Goal: Task Accomplishment & Management: Use online tool/utility

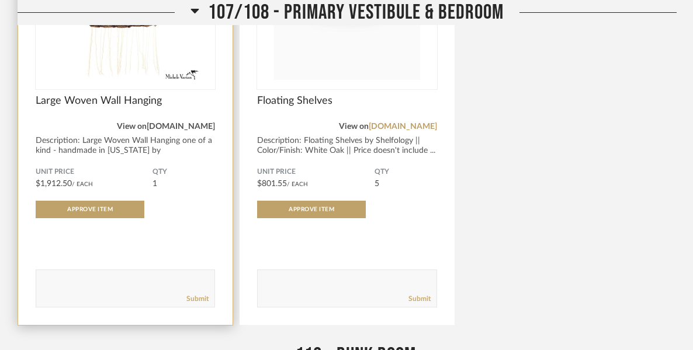
scroll to position [860, 0]
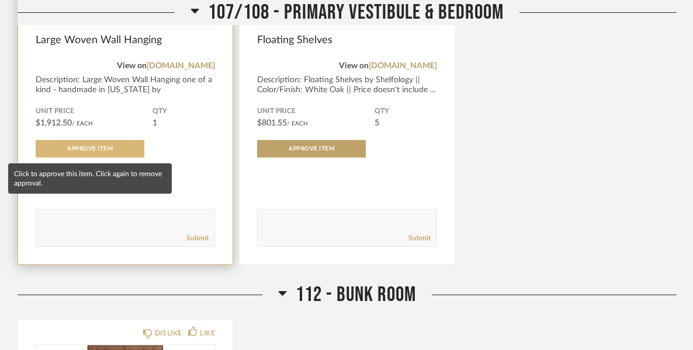
click at [123, 152] on button "Approve Item" at bounding box center [90, 149] width 109 height 18
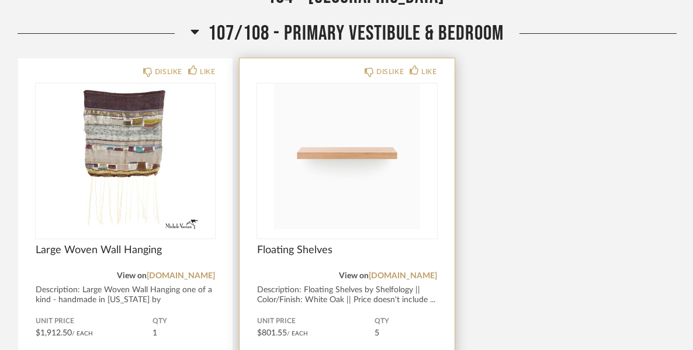
scroll to position [271, 0]
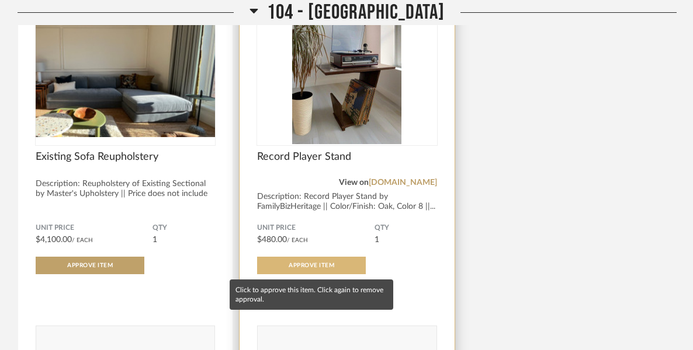
click at [343, 262] on button "Approve Item" at bounding box center [311, 266] width 109 height 18
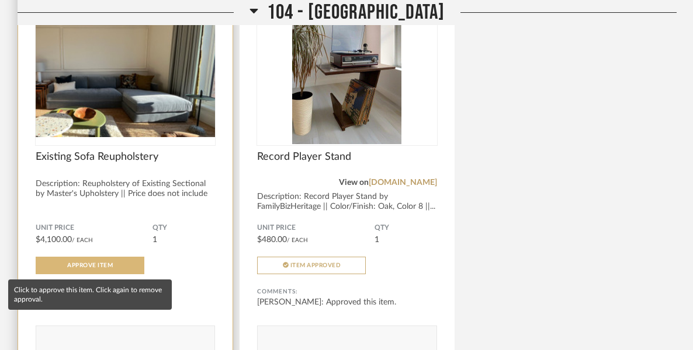
click at [92, 260] on button "Approve Item" at bounding box center [90, 266] width 109 height 18
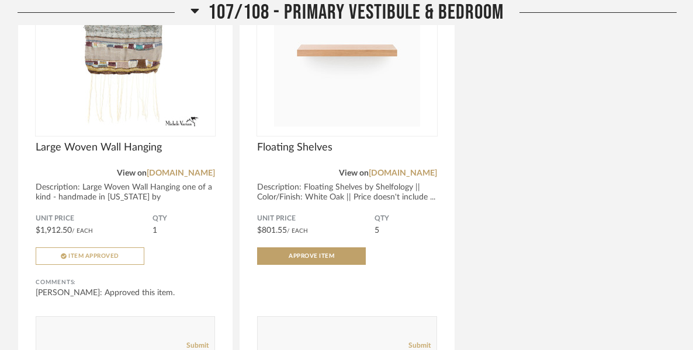
scroll to position [818, 0]
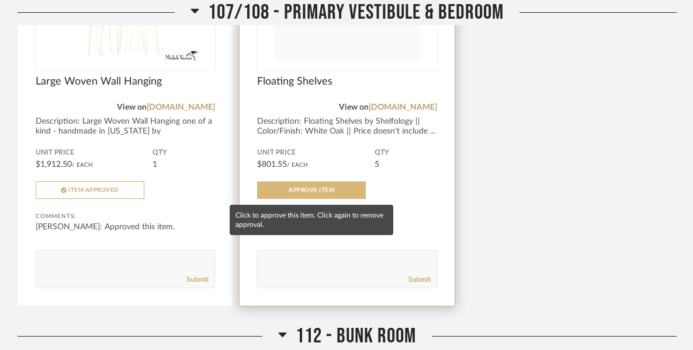
click at [300, 187] on button "Approve Item" at bounding box center [311, 191] width 109 height 18
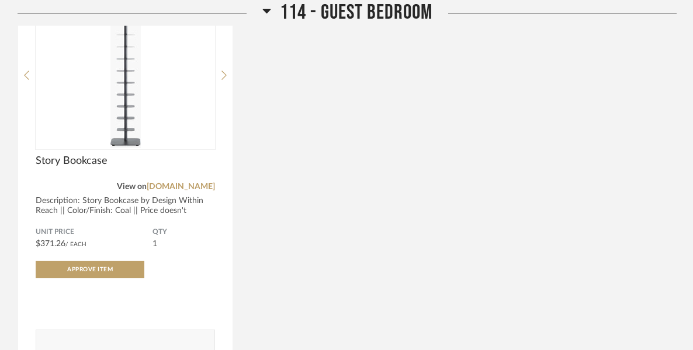
scroll to position [1638, 0]
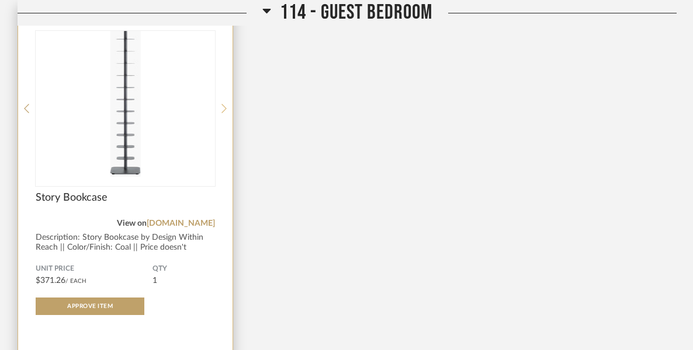
click at [221, 106] on icon at bounding box center [223, 108] width 5 height 11
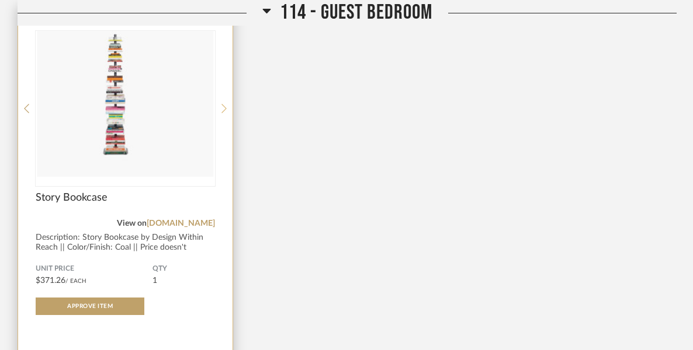
click at [221, 106] on icon at bounding box center [223, 108] width 5 height 11
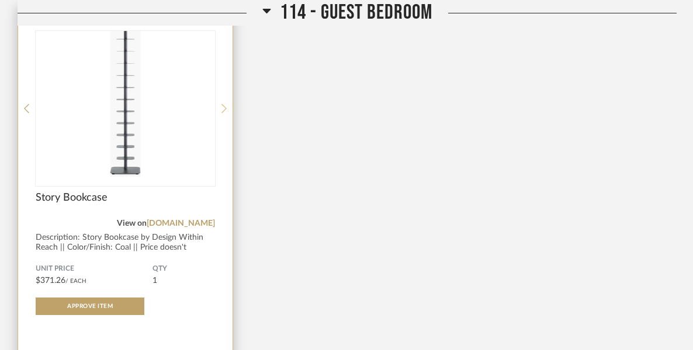
click at [221, 106] on icon at bounding box center [223, 108] width 5 height 11
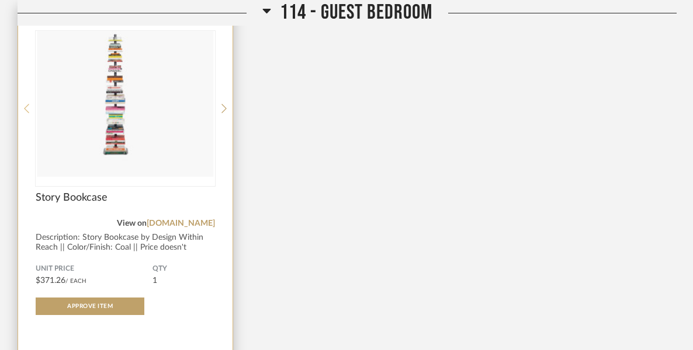
click at [26, 110] on icon at bounding box center [26, 108] width 5 height 11
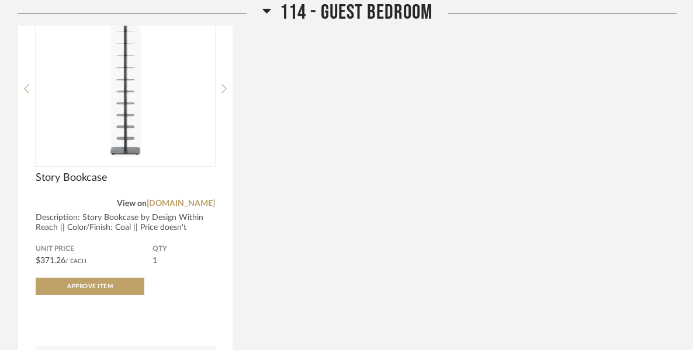
scroll to position [1807, 0]
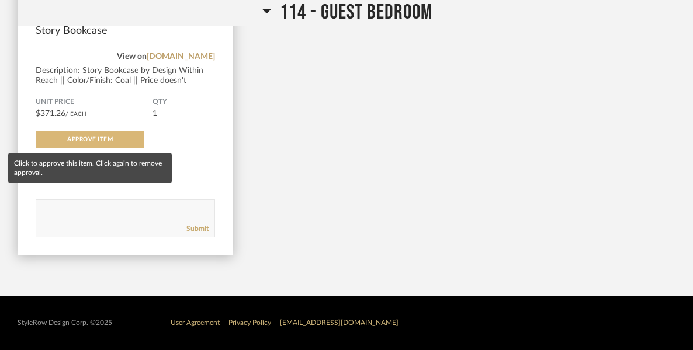
click at [81, 134] on button "Approve Item" at bounding box center [90, 140] width 109 height 18
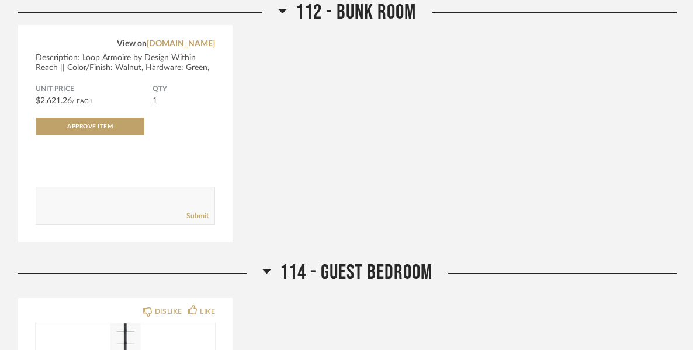
scroll to position [1106, 0]
